Goal: Information Seeking & Learning: Stay updated

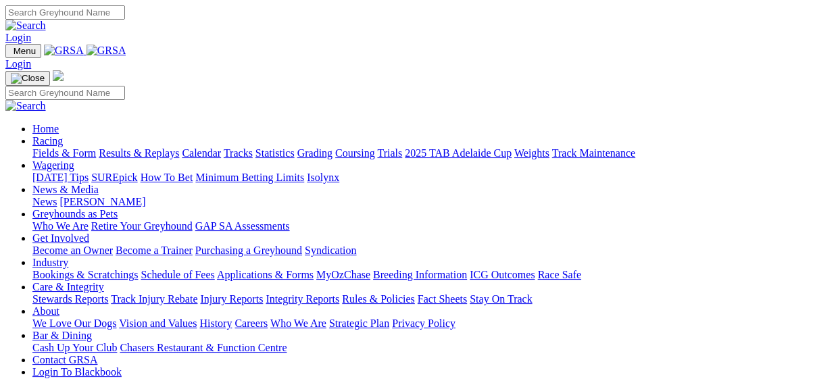
click at [153, 147] on link "Results & Replays" at bounding box center [139, 152] width 80 height 11
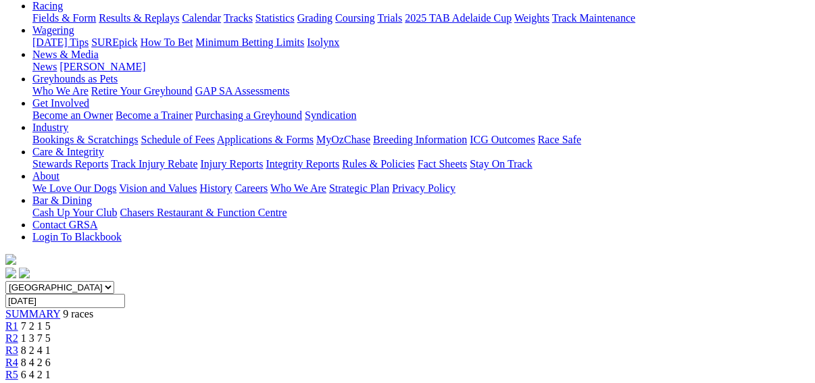
scroll to position [162, 0]
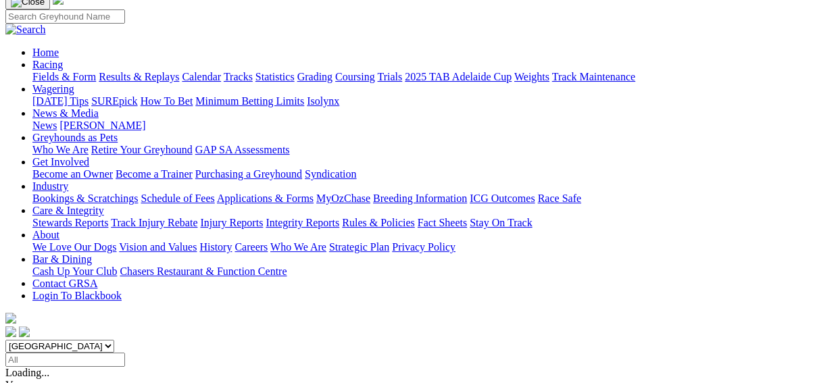
scroll to position [162, 0]
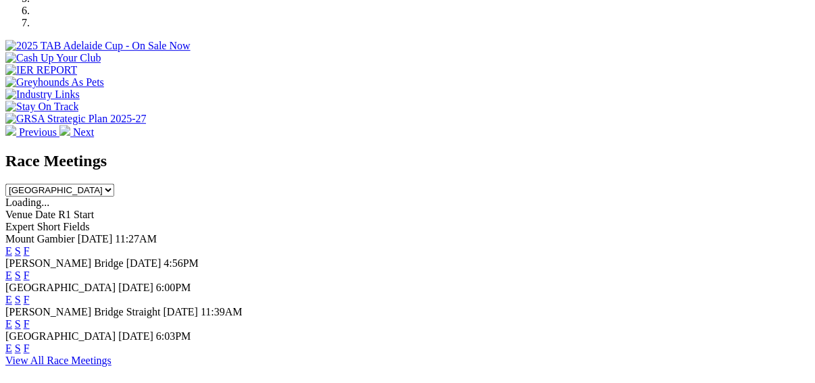
scroll to position [487, 0]
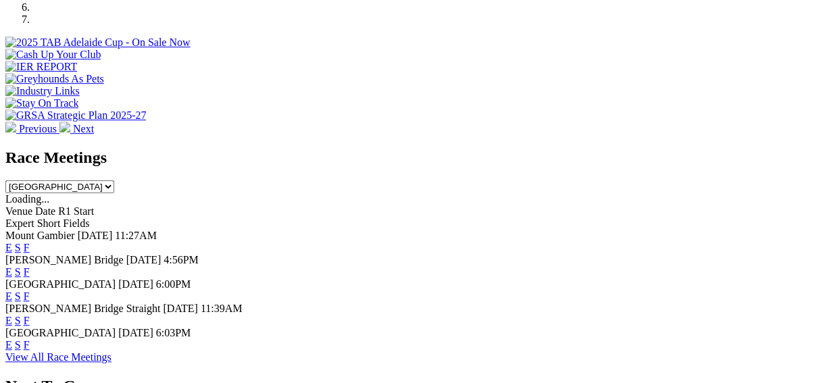
click at [30, 315] on link "F" at bounding box center [27, 320] width 6 height 11
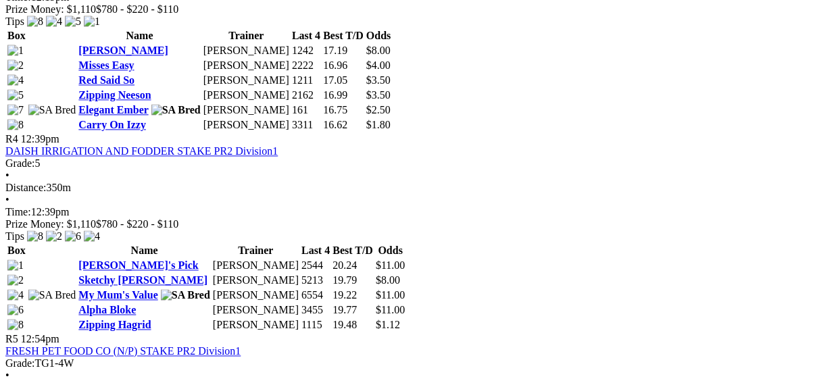
scroll to position [865, 0]
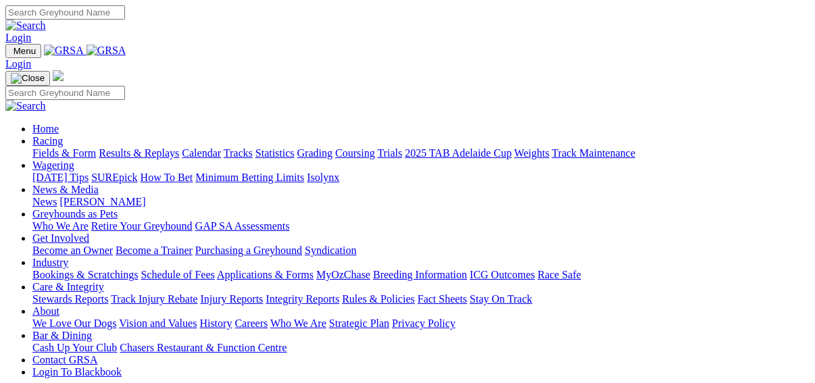
scroll to position [487, 0]
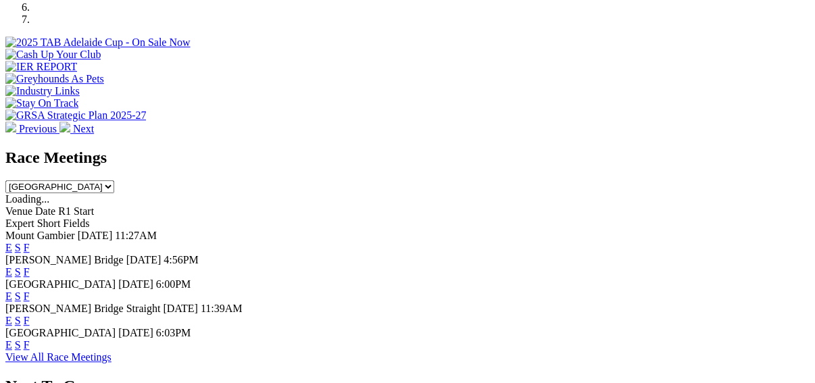
click at [30, 291] on link "F" at bounding box center [27, 296] width 6 height 11
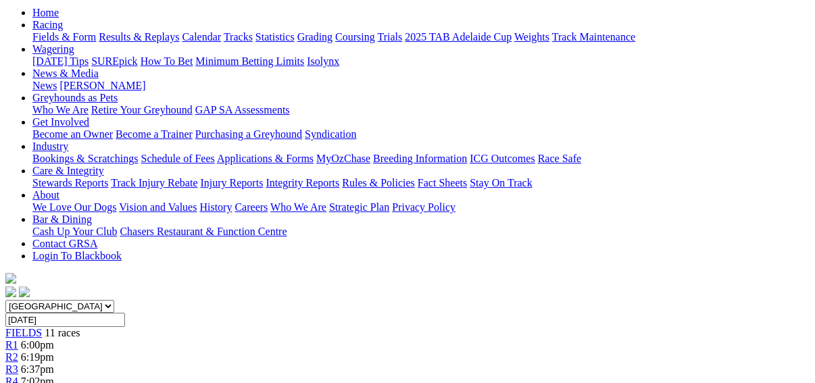
scroll to position [54, 0]
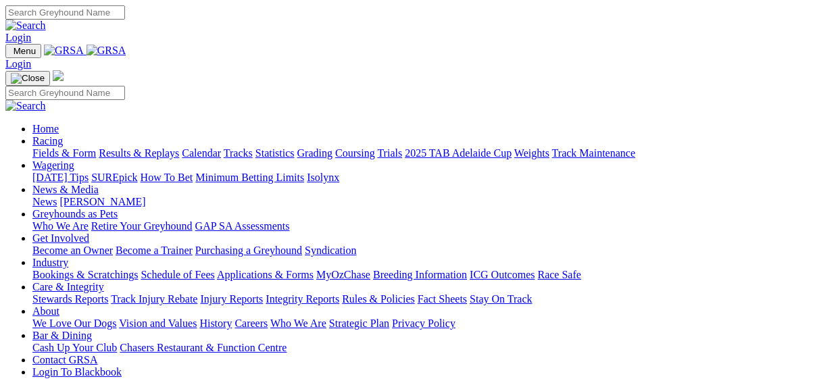
scroll to position [487, 0]
